Goal: Task Accomplishment & Management: Use online tool/utility

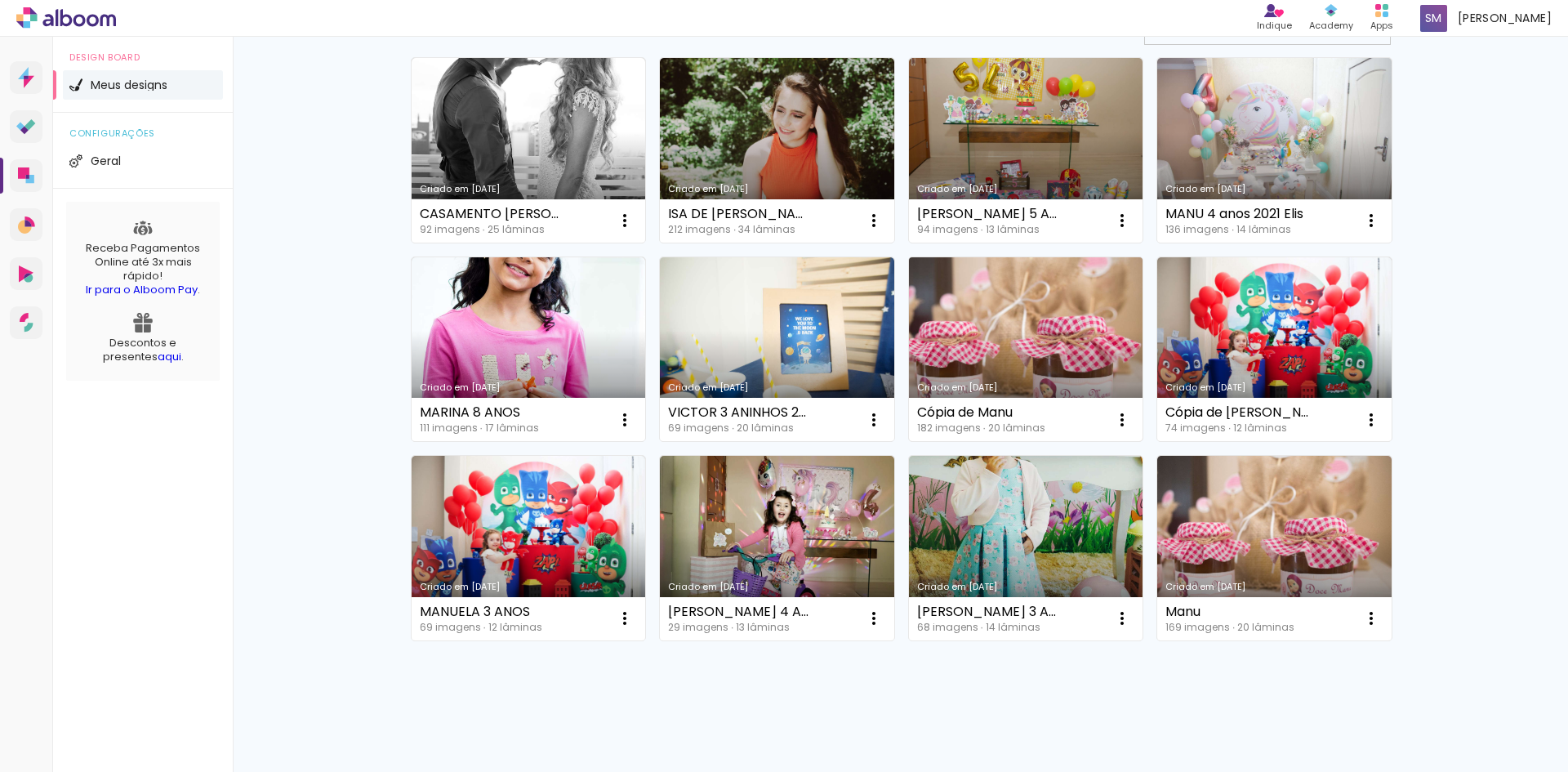
scroll to position [164, 0]
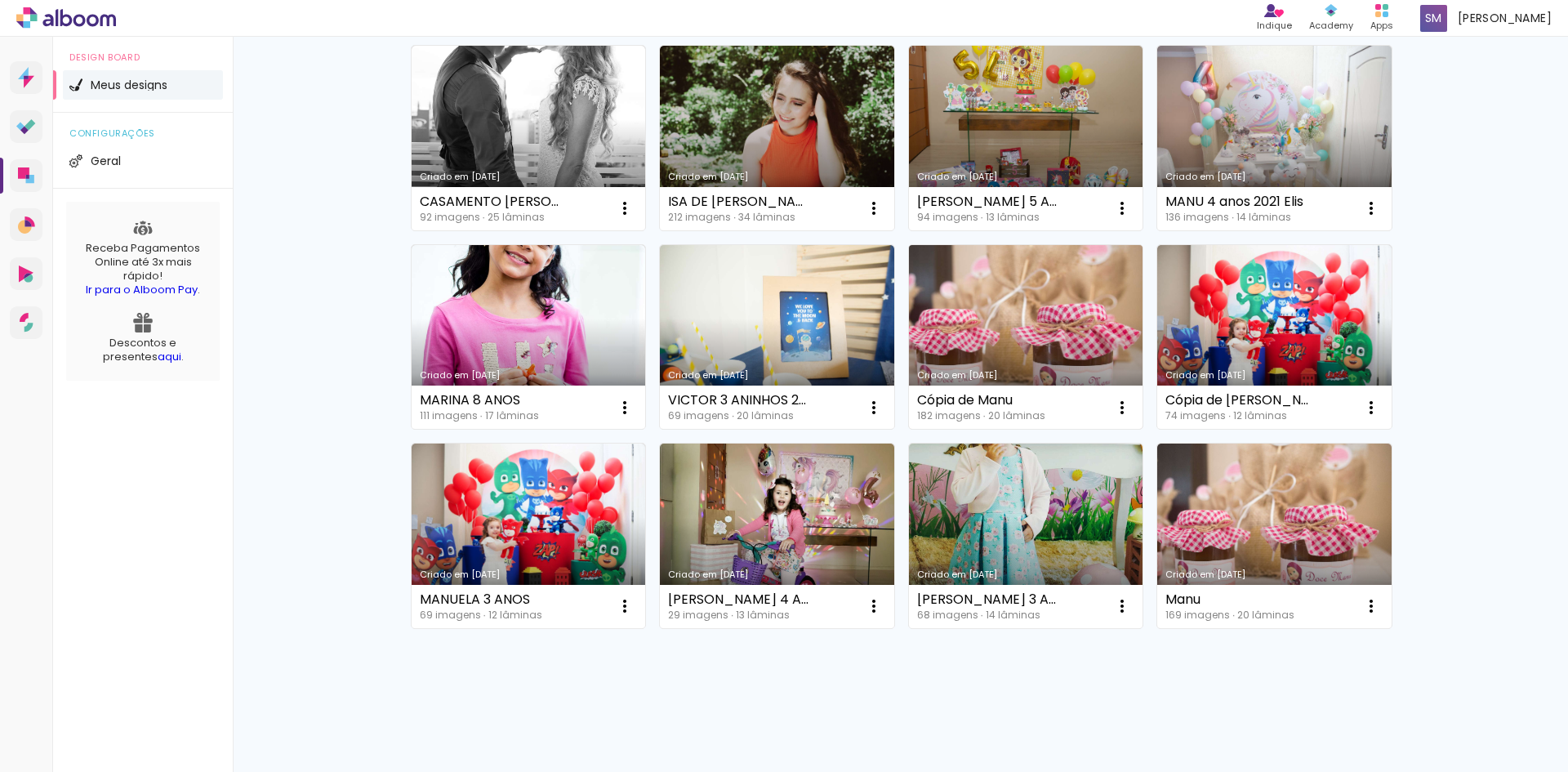
click at [1057, 316] on link "Criado em [DATE]" at bounding box center [1026, 337] width 235 height 185
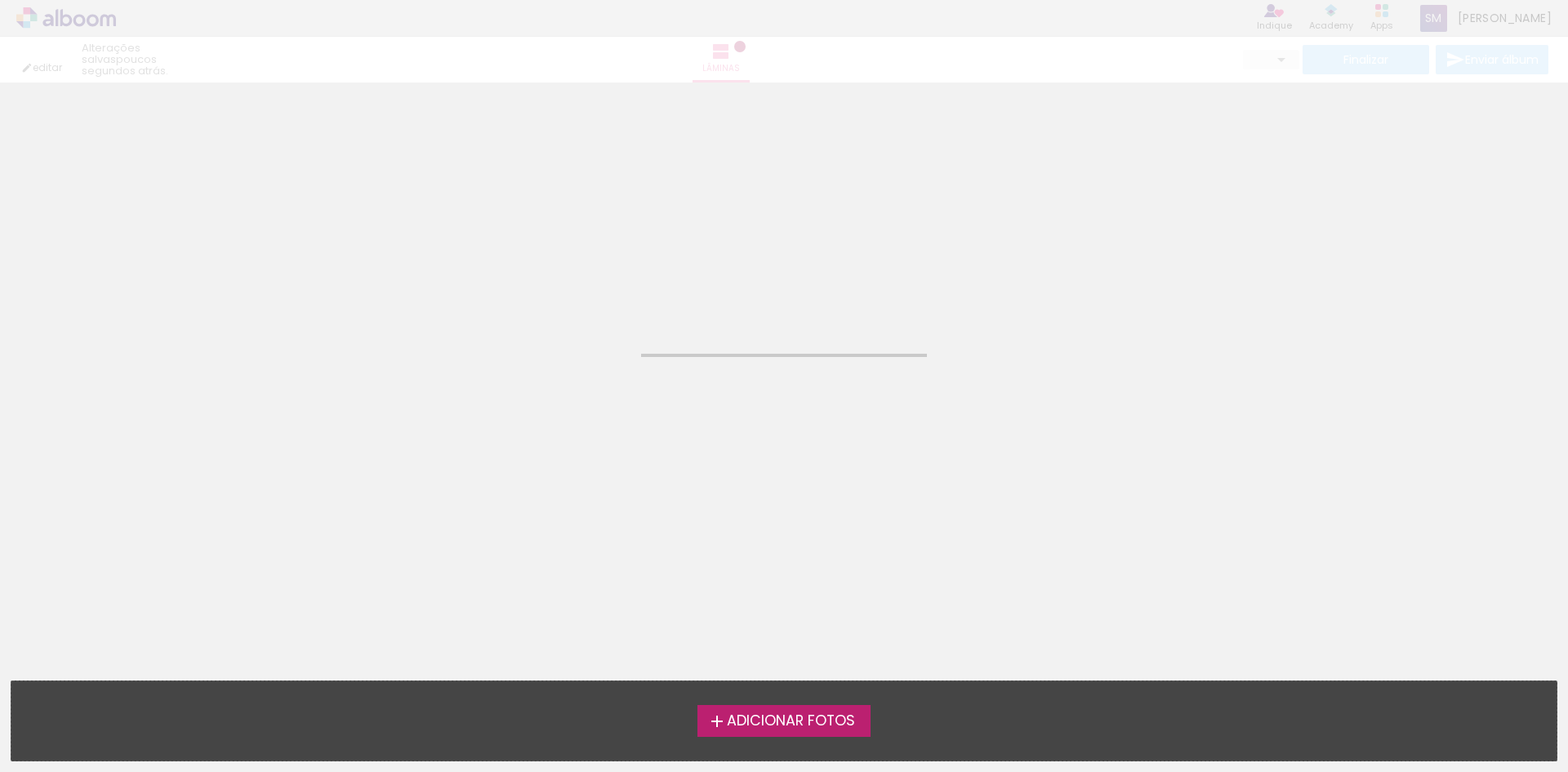
click at [1057, 316] on neon-animated-pages "Confirmar Cancelar" at bounding box center [784, 427] width 1568 height 690
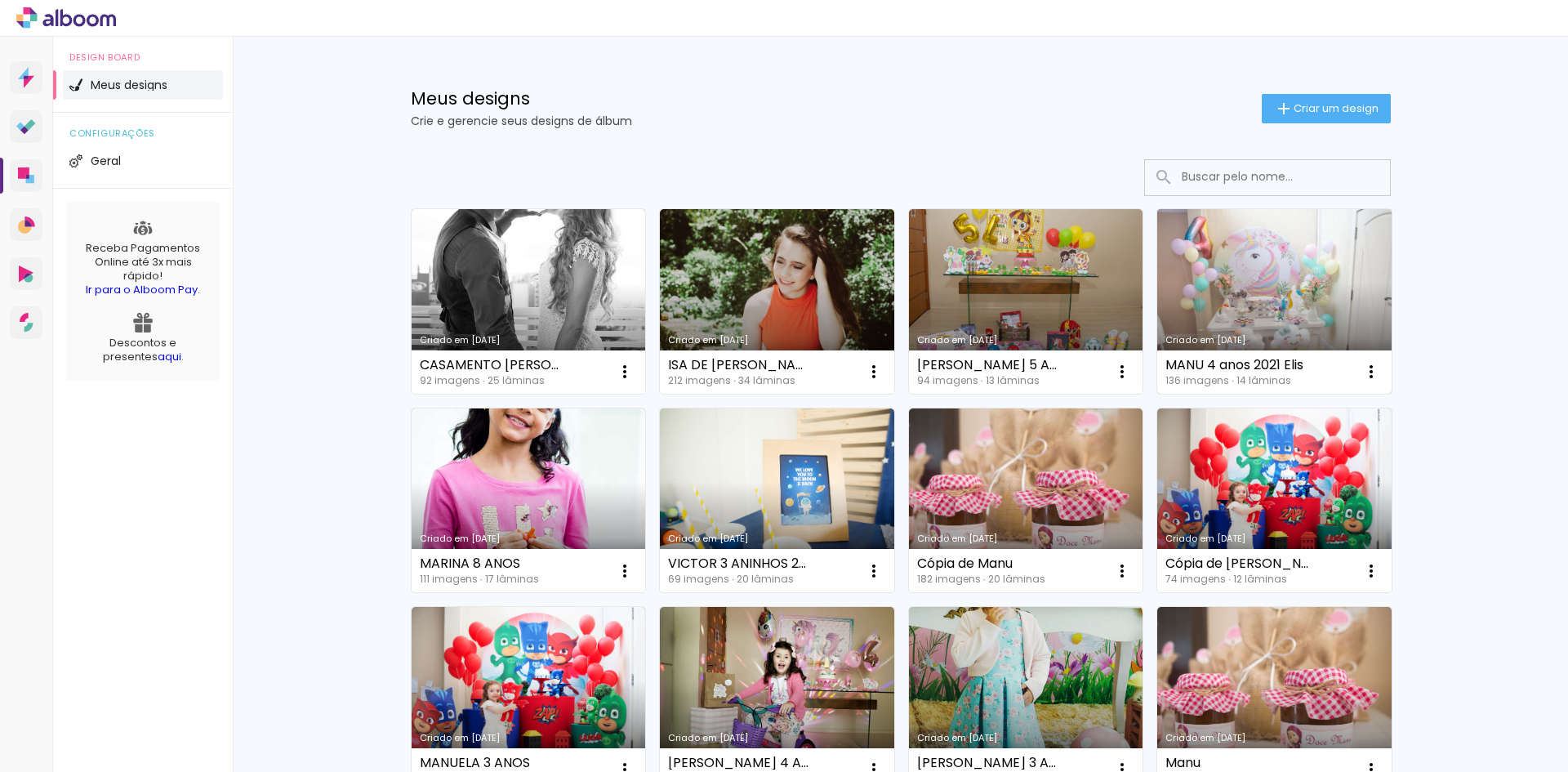
click at [1279, 300] on link "Criado em [DATE]" at bounding box center [1274, 301] width 235 height 185
